Goal: Information Seeking & Learning: Compare options

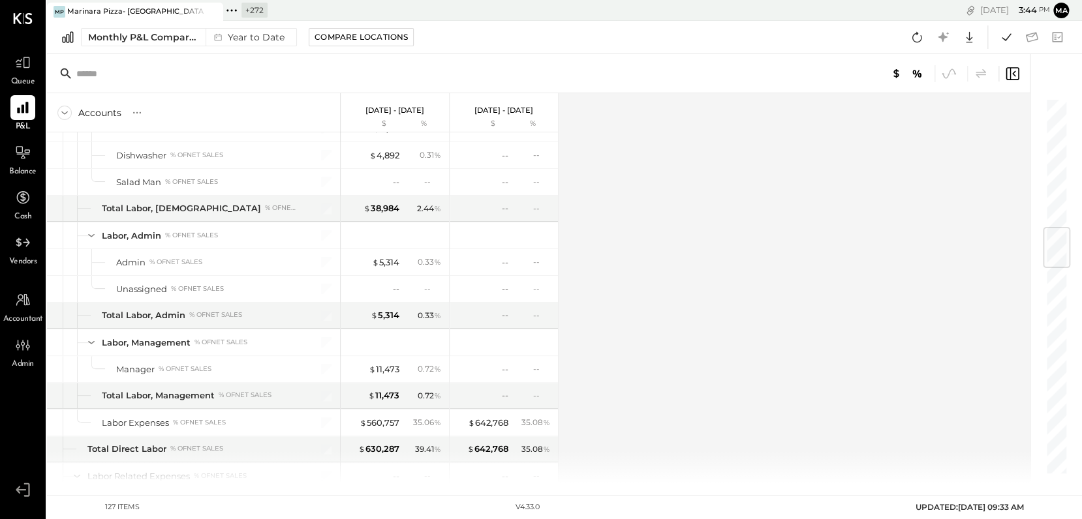
scroll to position [1118, 0]
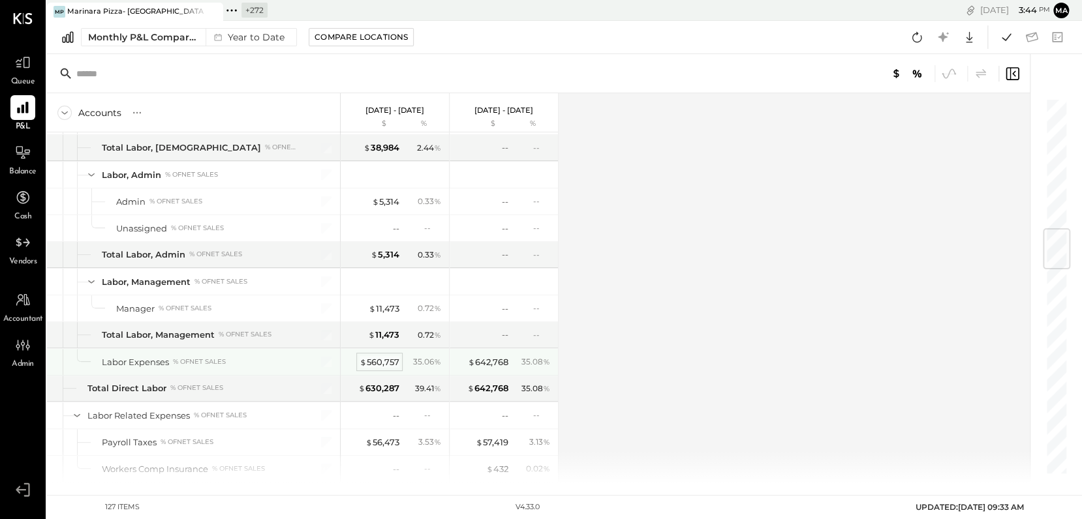
click at [382, 356] on div "$ 560,757" at bounding box center [380, 362] width 40 height 12
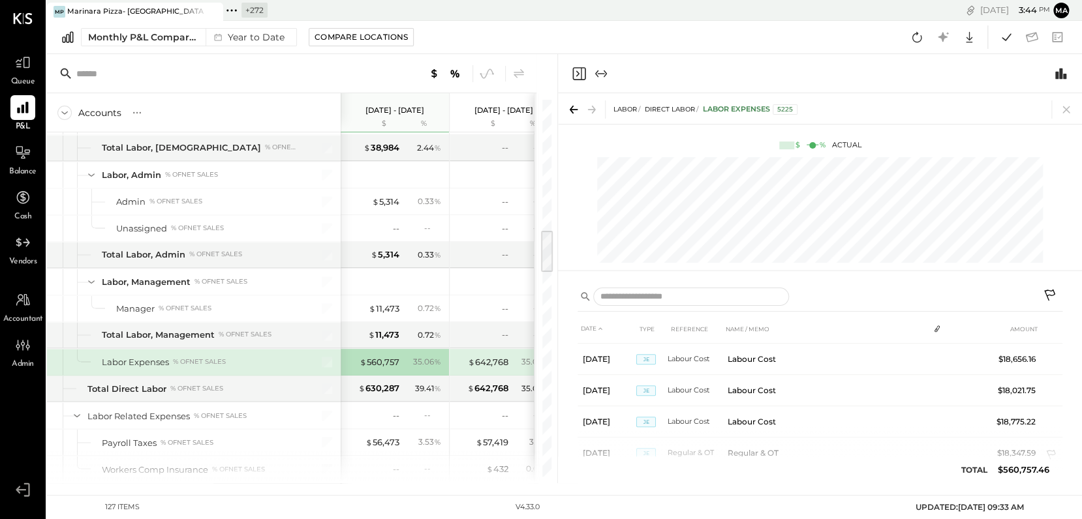
scroll to position [932, 0]
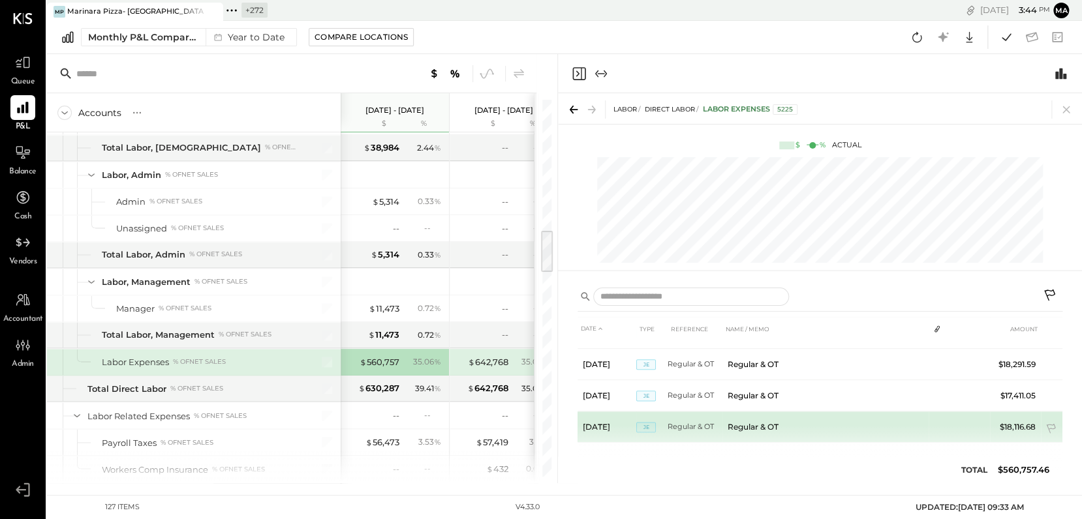
click at [756, 419] on td "Regular & OT" at bounding box center [825, 427] width 206 height 31
click at [647, 422] on span "JE" at bounding box center [646, 427] width 20 height 10
click at [753, 420] on td "Regular & OT" at bounding box center [825, 427] width 206 height 31
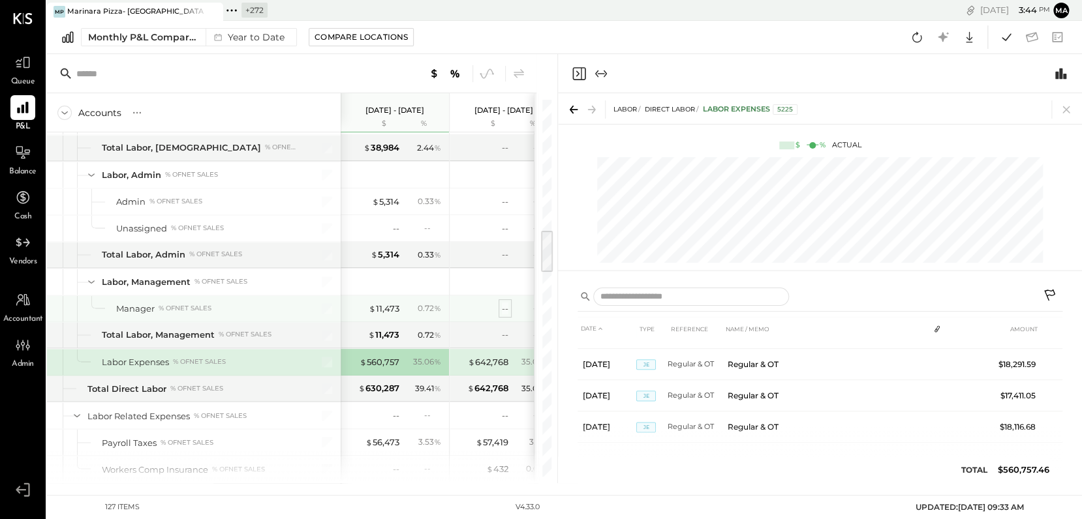
click at [504, 305] on div "--" at bounding box center [505, 309] width 7 height 12
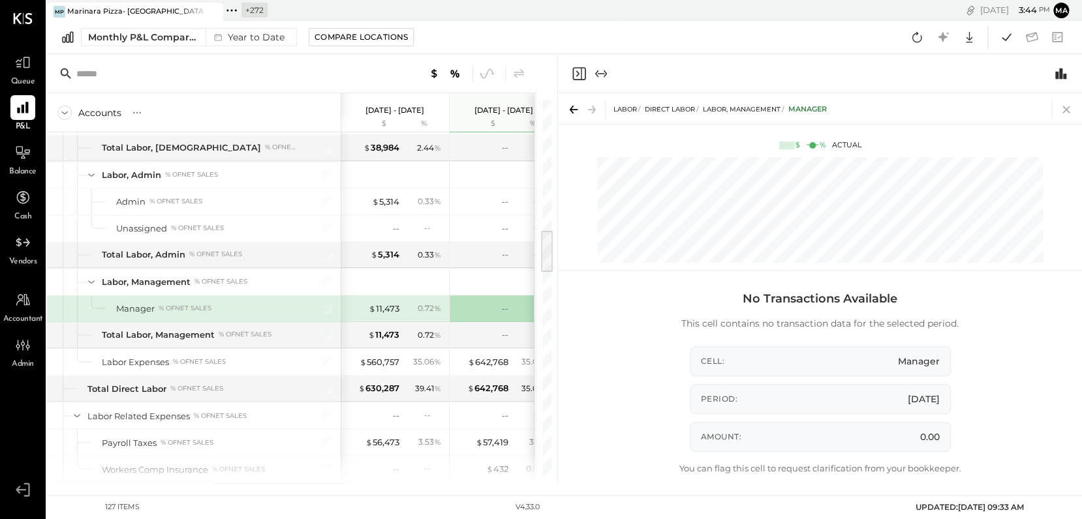
click at [1068, 110] on icon at bounding box center [1066, 109] width 18 height 18
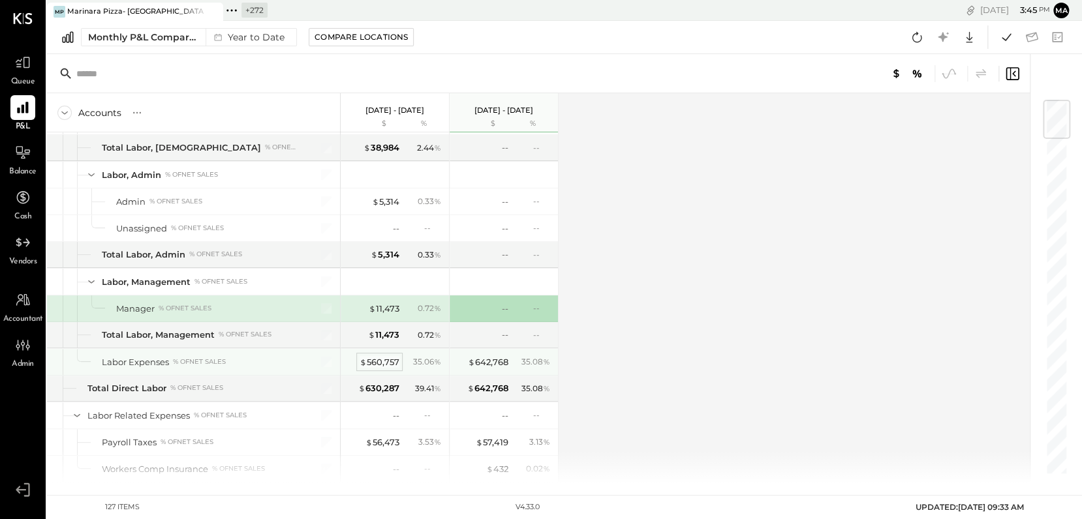
click at [377, 356] on div "$ 560,757" at bounding box center [380, 362] width 40 height 12
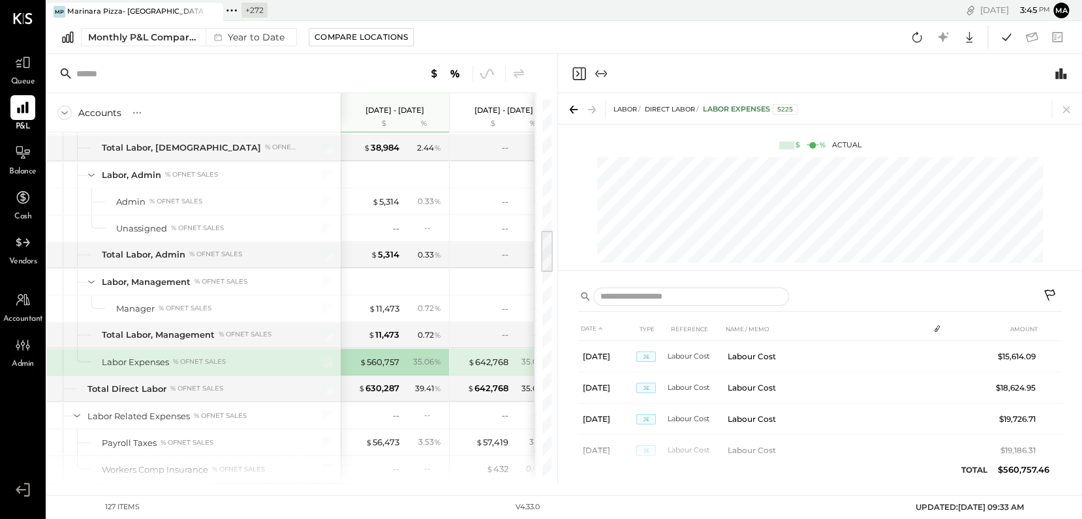
click at [573, 106] on icon at bounding box center [572, 110] width 4 height 8
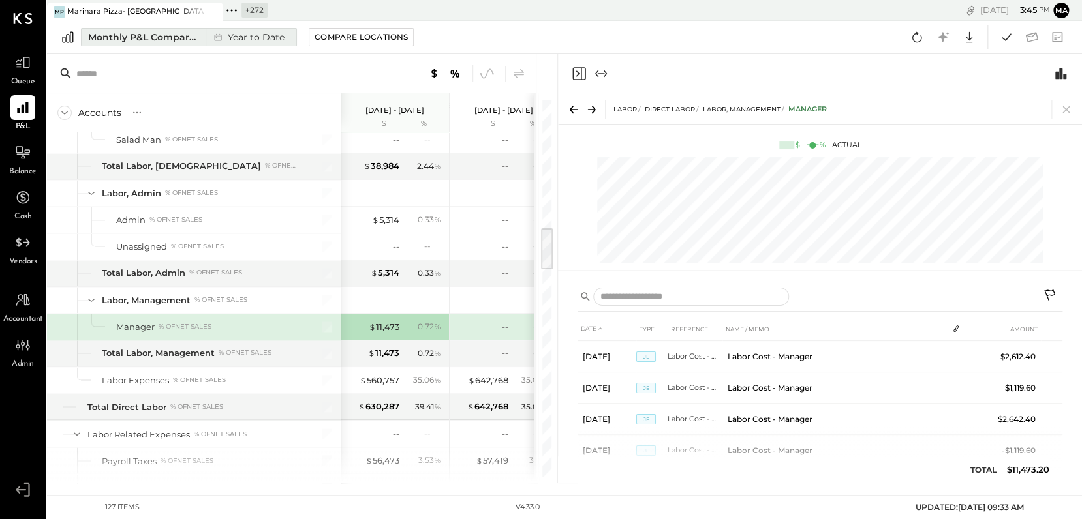
click at [248, 38] on div "Year to Date" at bounding box center [248, 37] width 84 height 17
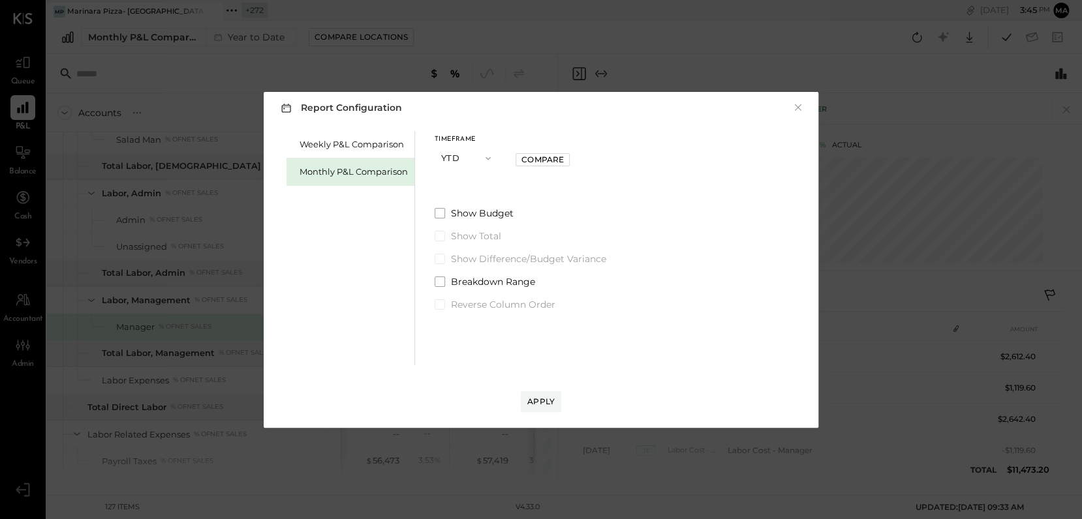
click at [468, 156] on button "YTD" at bounding box center [467, 158] width 65 height 24
click at [458, 151] on div "Month" at bounding box center [467, 158] width 64 height 23
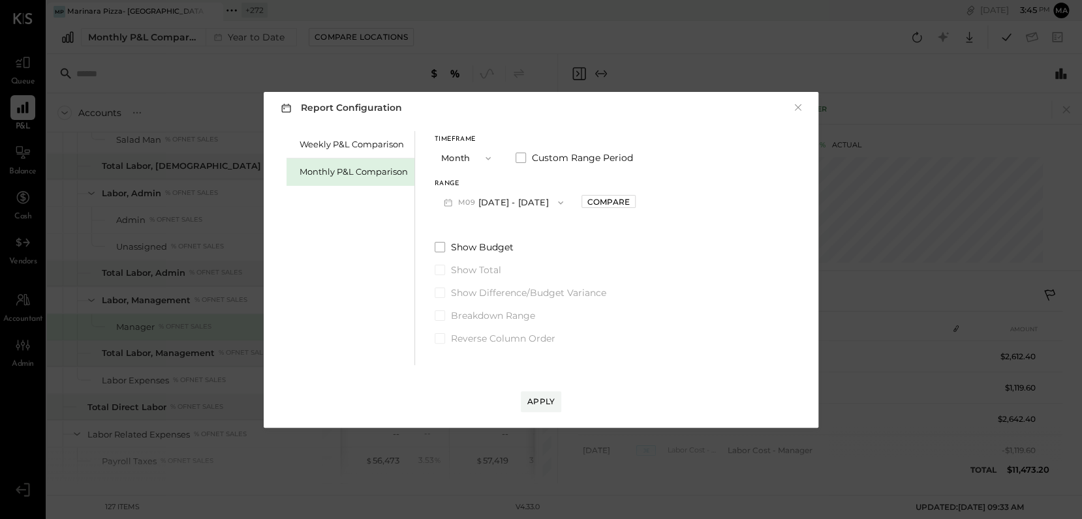
click at [508, 201] on button "M09 [DATE] - [DATE]" at bounding box center [504, 203] width 138 height 24
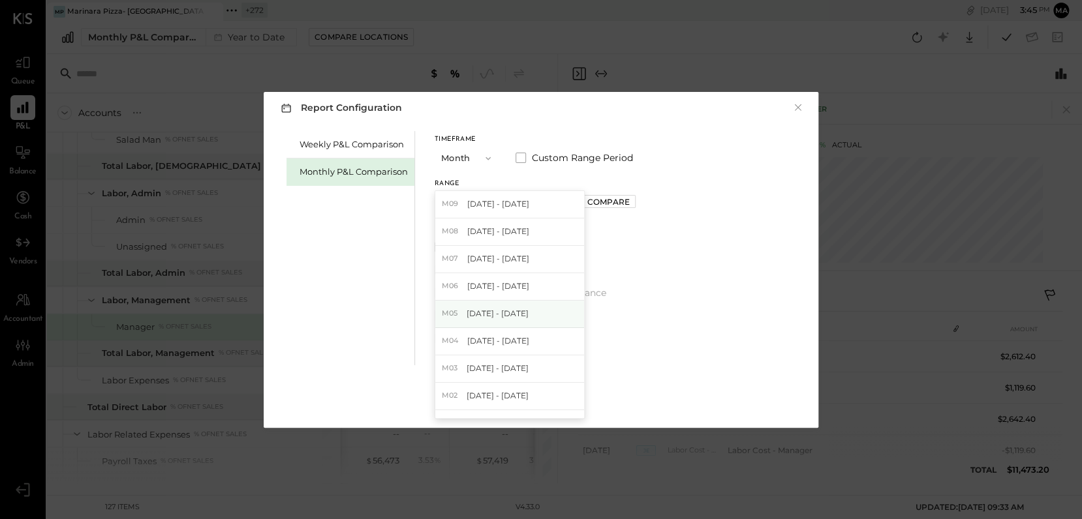
click at [487, 313] on span "[DATE] - [DATE]" at bounding box center [498, 313] width 62 height 11
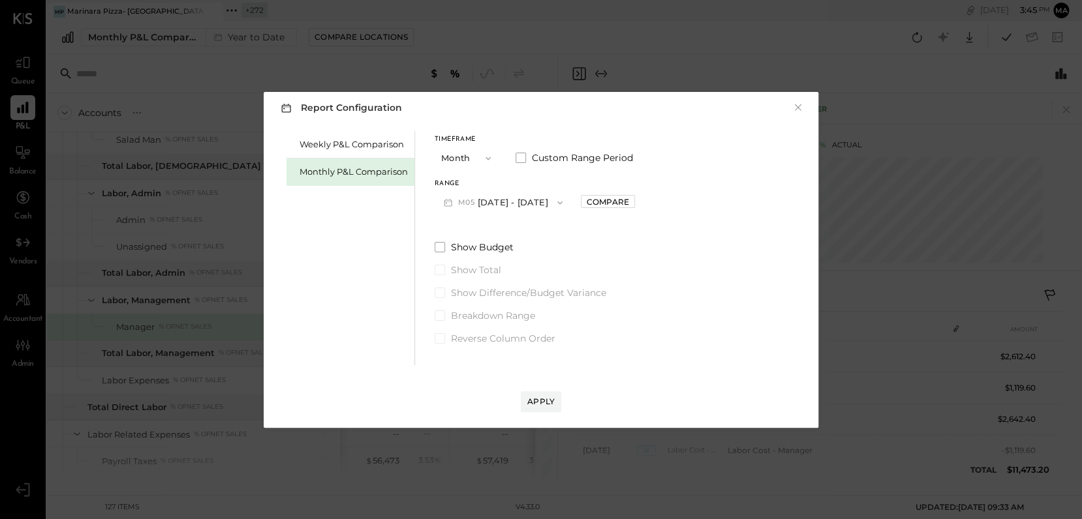
click at [490, 202] on button "M05 [DATE] - [DATE]" at bounding box center [503, 203] width 137 height 24
drag, startPoint x: 487, startPoint y: 258, endPoint x: 583, endPoint y: 211, distance: 106.8
click at [488, 257] on span "[DATE] - [DATE]" at bounding box center [498, 258] width 62 height 11
click at [604, 198] on div "Compare" at bounding box center [608, 201] width 42 height 11
click at [636, 201] on icon "button" at bounding box center [637, 202] width 3 height 7
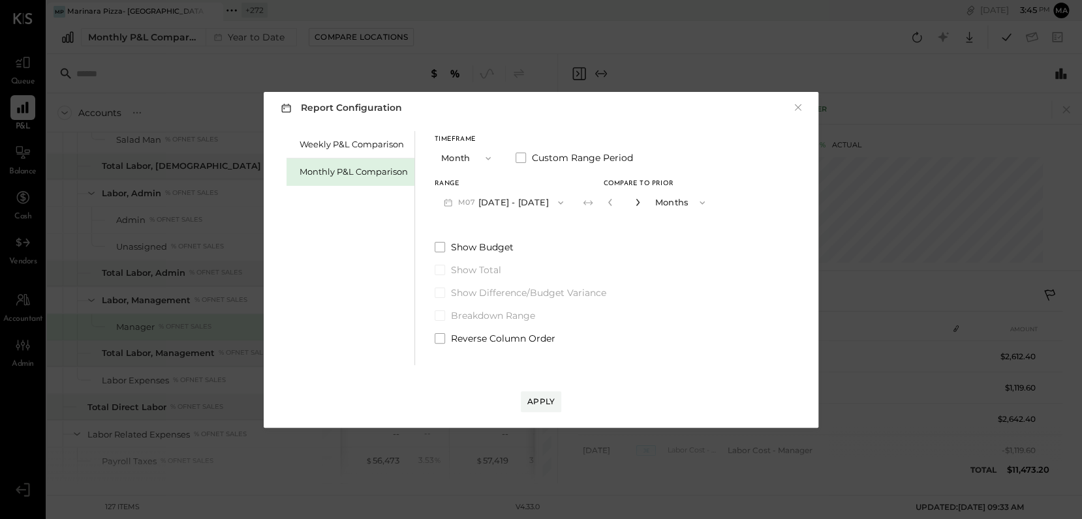
click at [634, 202] on icon "button" at bounding box center [638, 202] width 8 height 8
type input "*"
click at [539, 399] on div "Apply" at bounding box center [540, 401] width 27 height 11
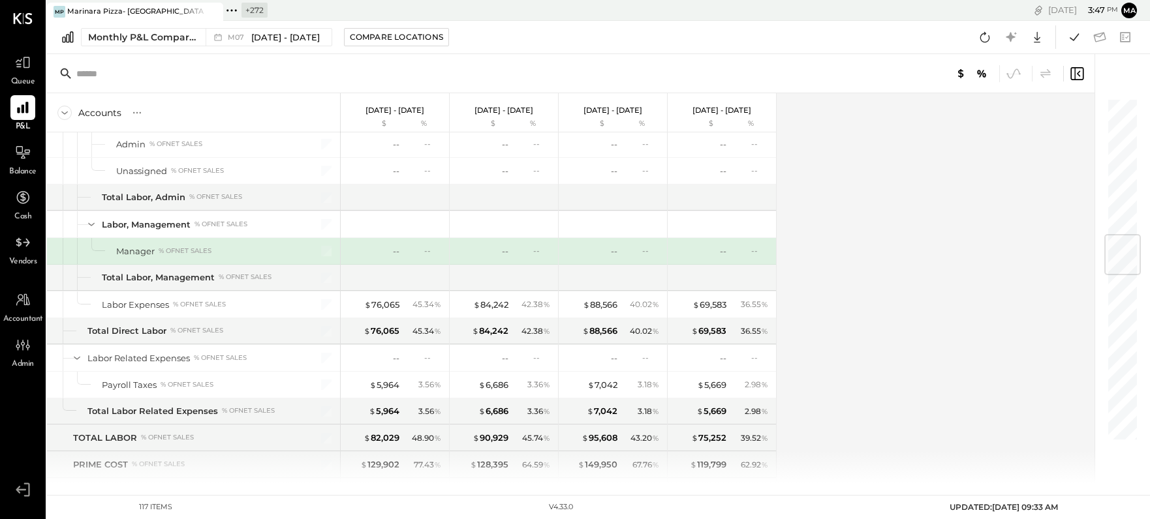
scroll to position [1176, 0]
click at [253, 36] on span "[DATE] - [DATE]" at bounding box center [285, 37] width 69 height 12
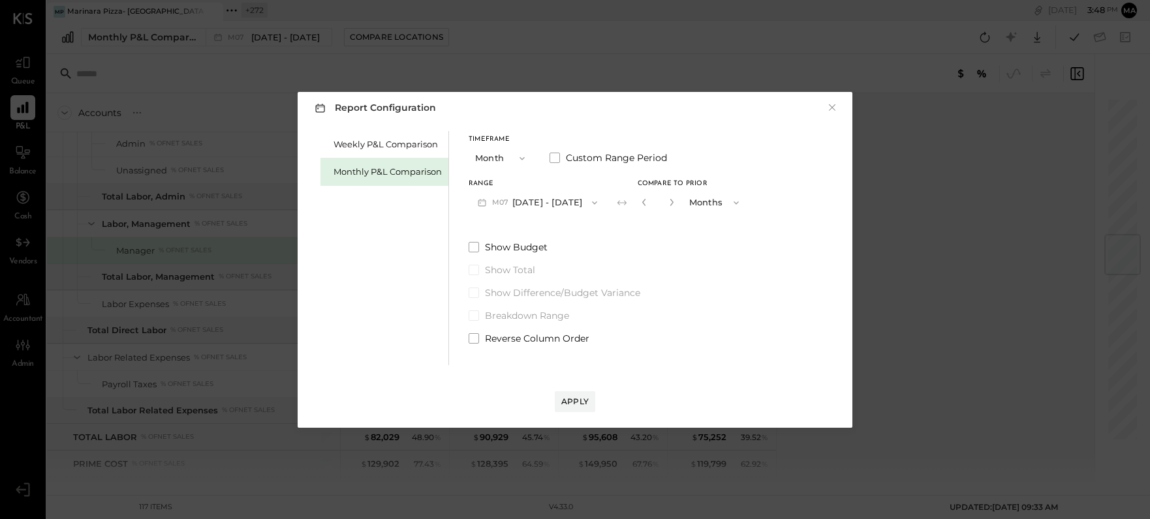
click at [497, 158] on button "Month" at bounding box center [501, 158] width 65 height 24
click at [485, 202] on span "YTD" at bounding box center [485, 204] width 13 height 8
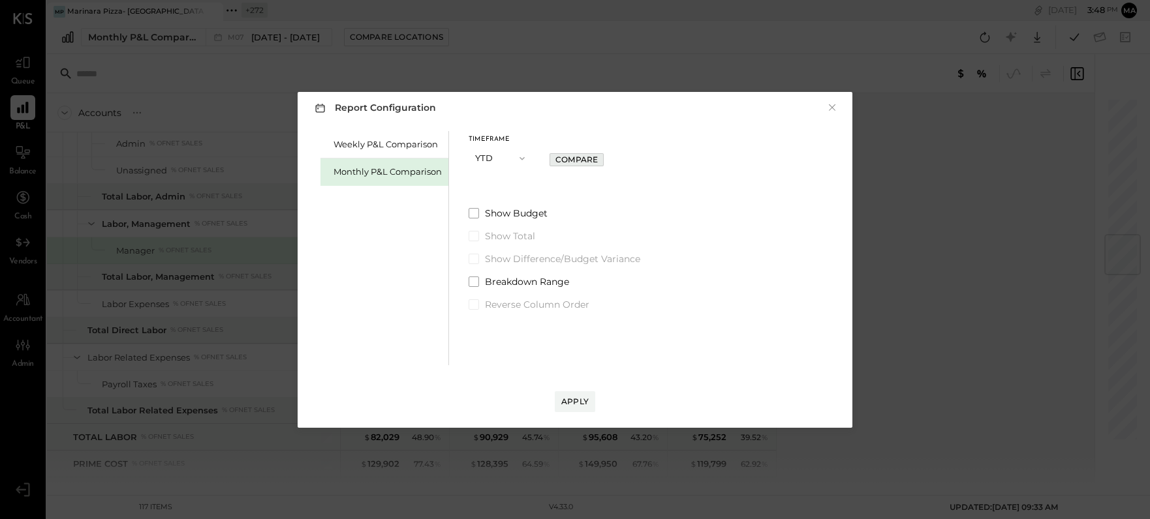
click at [564, 155] on div "Compare" at bounding box center [576, 159] width 42 height 11
click at [573, 404] on div "Apply" at bounding box center [574, 401] width 27 height 11
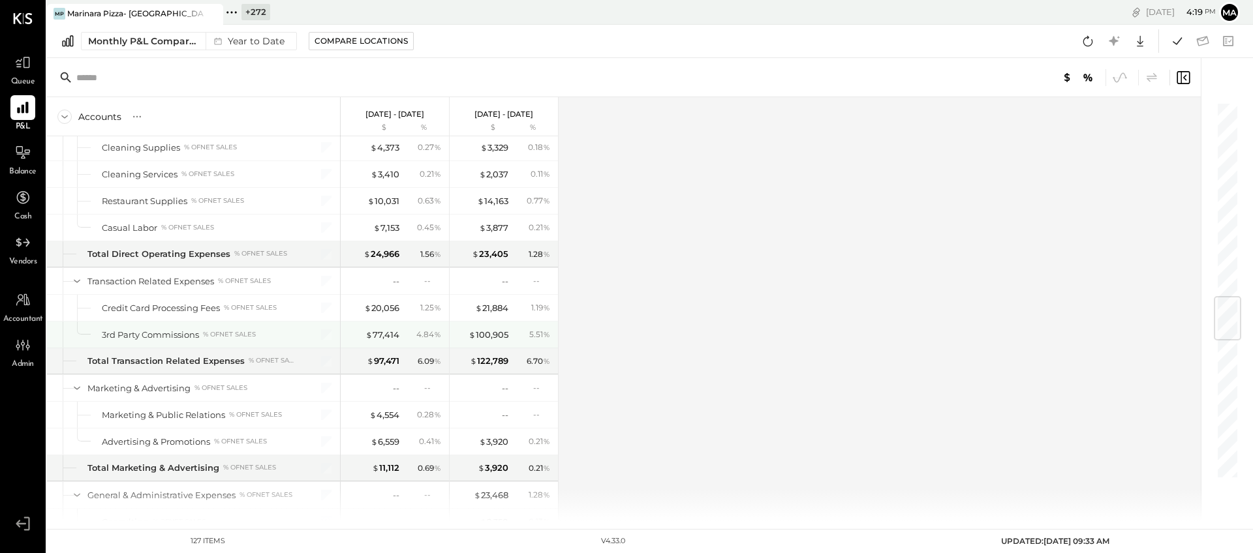
scroll to position [1682, 0]
